Goal: Check status

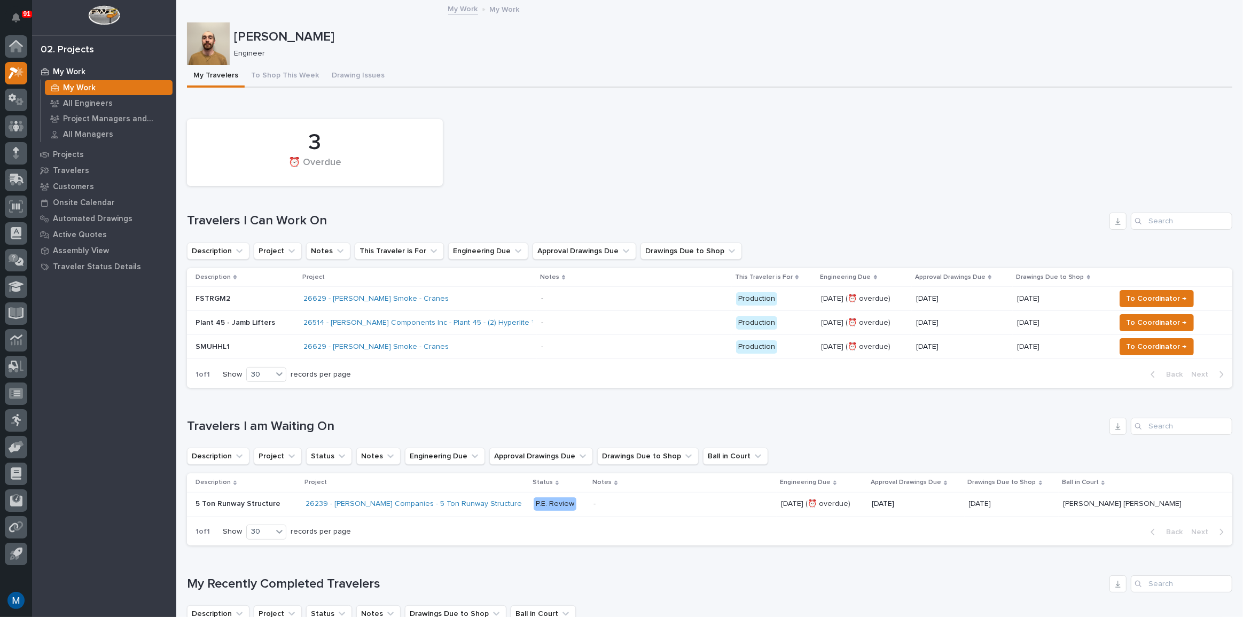
drag, startPoint x: 753, startPoint y: 142, endPoint x: 630, endPoint y: 187, distance: 131.0
click at [630, 187] on div "3 ⏰ Overdue" at bounding box center [710, 152] width 1056 height 77
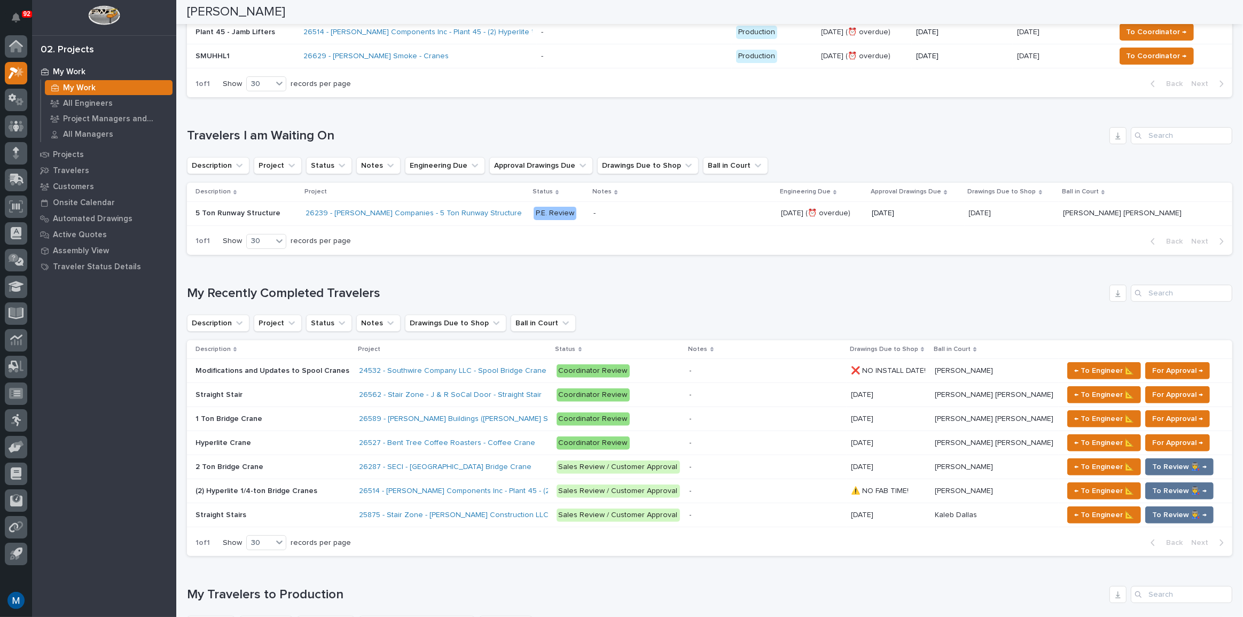
scroll to position [291, 0]
click at [675, 285] on h1 "My Recently Completed Travelers" at bounding box center [646, 292] width 918 height 15
drag, startPoint x: 673, startPoint y: 275, endPoint x: 622, endPoint y: 302, distance: 58.3
click at [622, 302] on div "Loading... Saving… My Recently Completed Travelers Description Project Status N…" at bounding box center [710, 413] width 1046 height 301
click at [626, 279] on div "Loading... Saving… My Recently Completed Travelers Description Project Status N…" at bounding box center [710, 413] width 1046 height 301
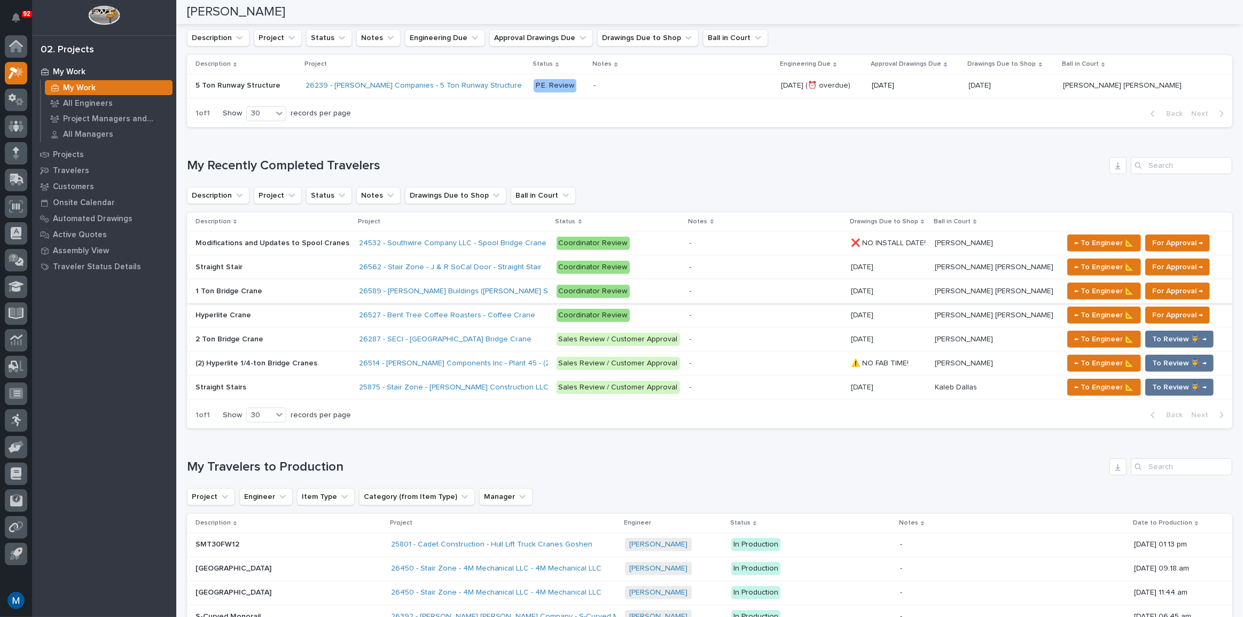
scroll to position [437, 0]
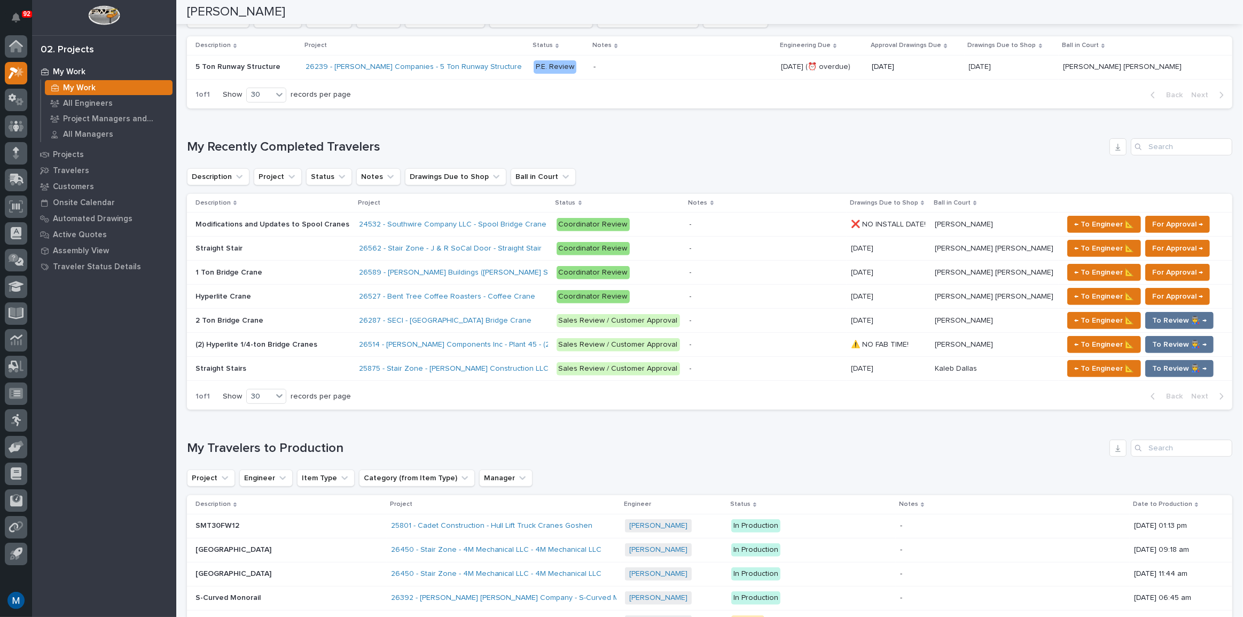
click at [278, 261] on td "1 Ton Bridge Crane 1 Ton Bridge Crane" at bounding box center [271, 273] width 168 height 24
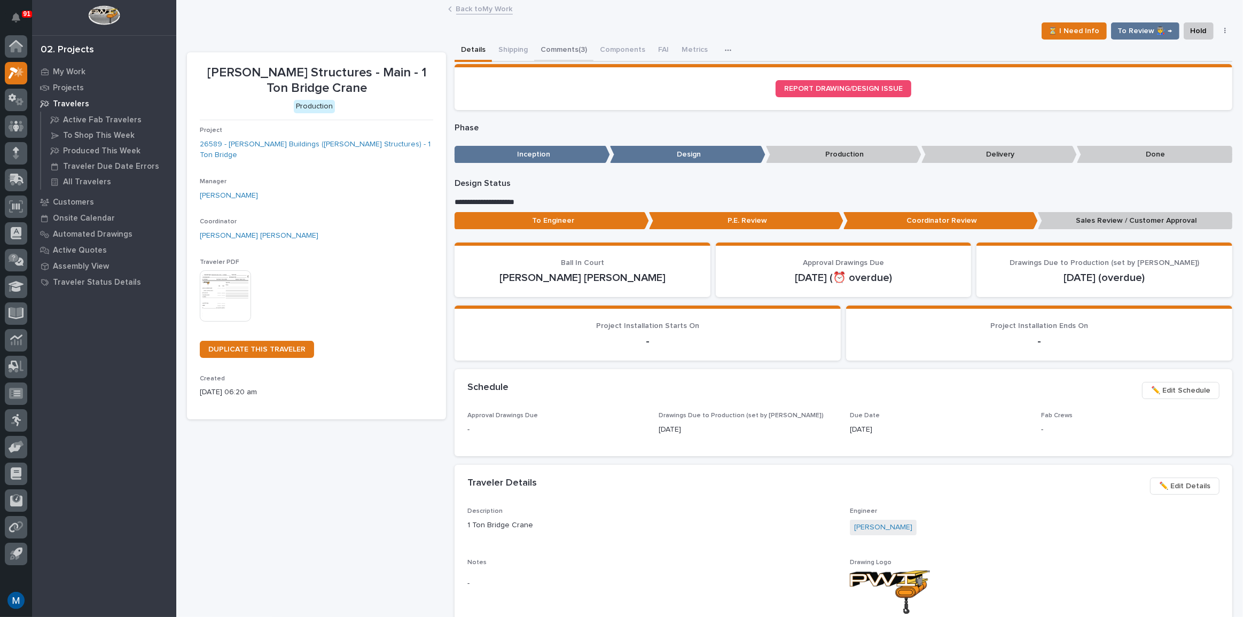
click at [579, 53] on button "Comments (3)" at bounding box center [563, 51] width 59 height 22
